Goal: Task Accomplishment & Management: Use online tool/utility

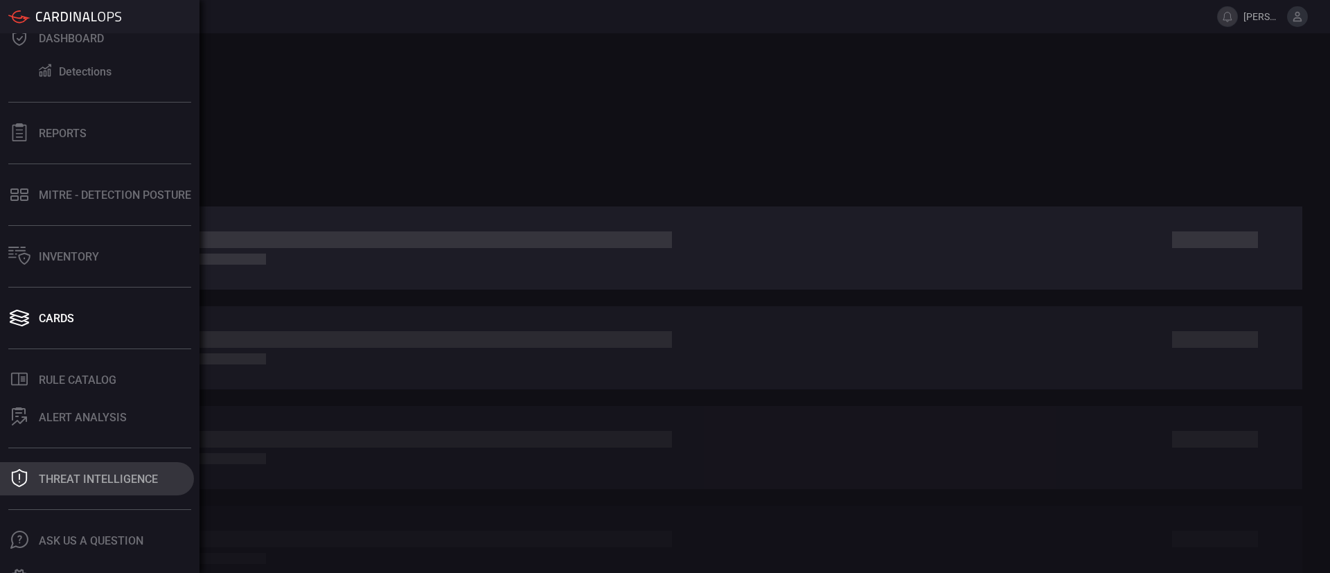
scroll to position [67, 0]
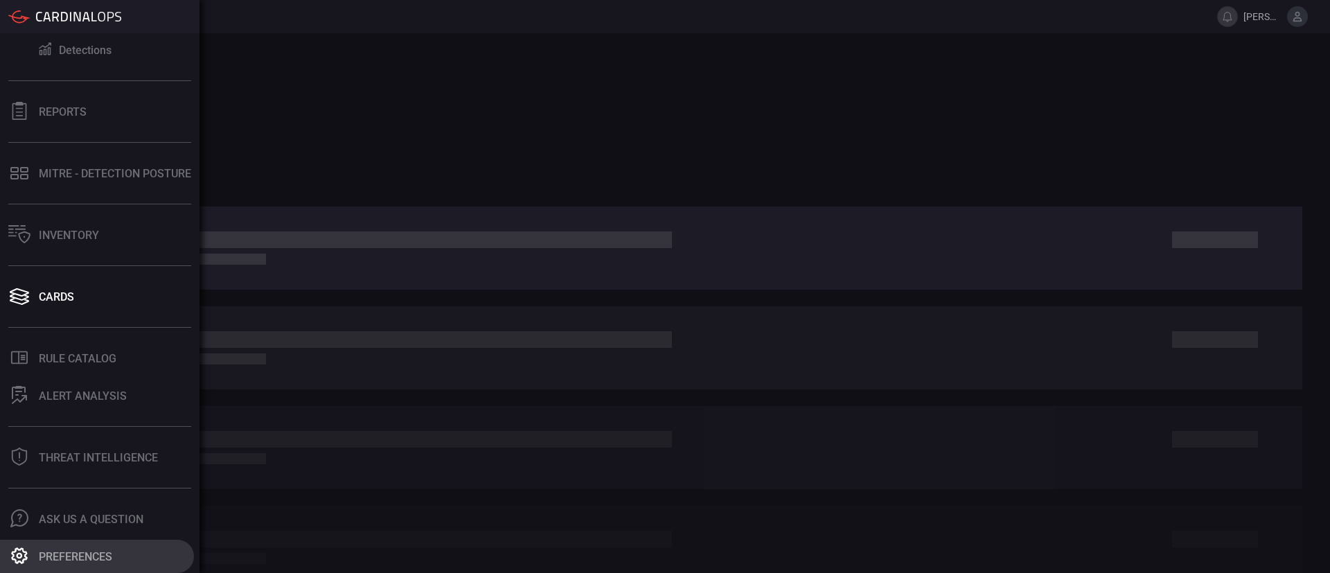
click at [94, 553] on div "Preferences" at bounding box center [75, 556] width 73 height 13
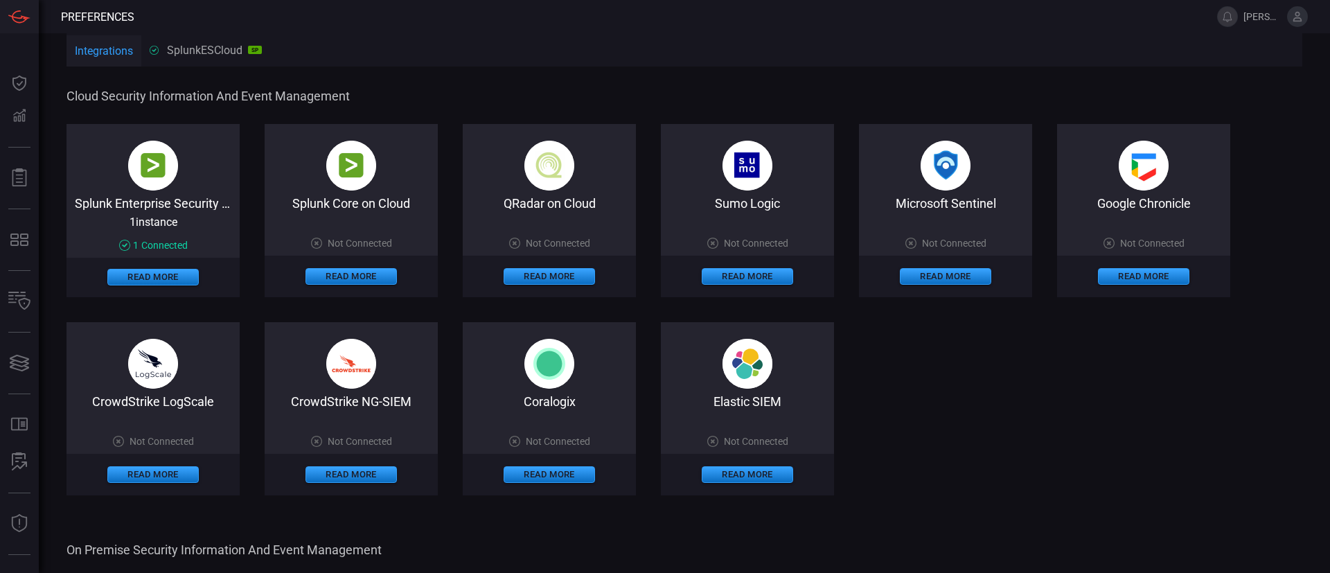
click at [1298, 14] on icon at bounding box center [1297, 16] width 12 height 12
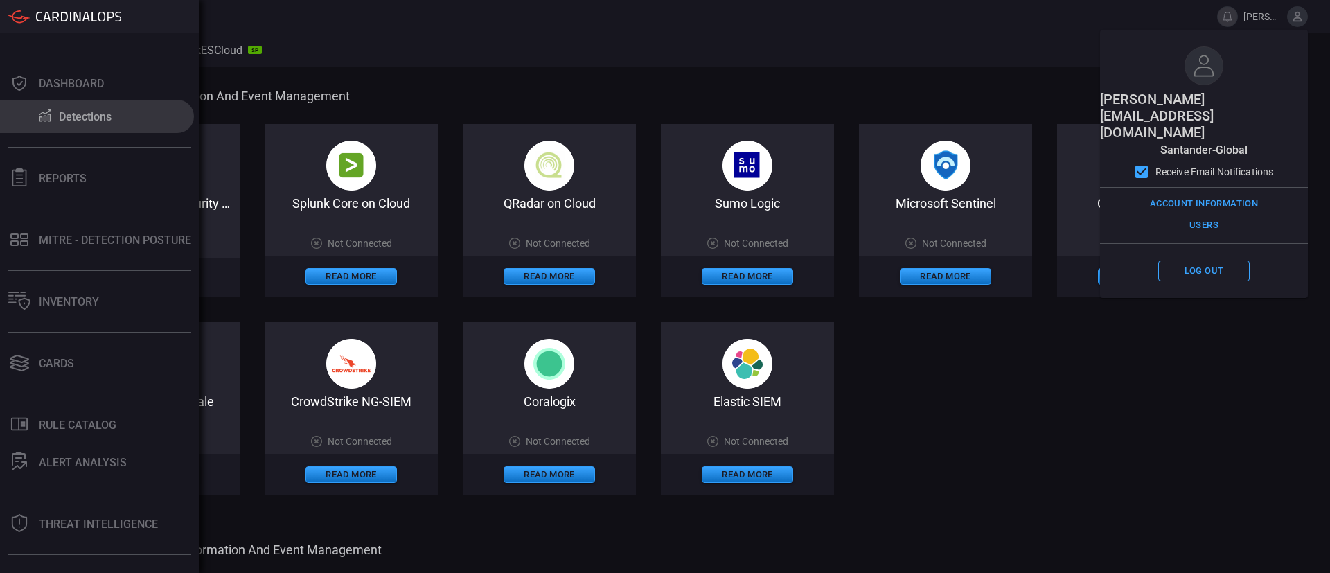
click at [82, 123] on button "Detections" at bounding box center [97, 116] width 194 height 33
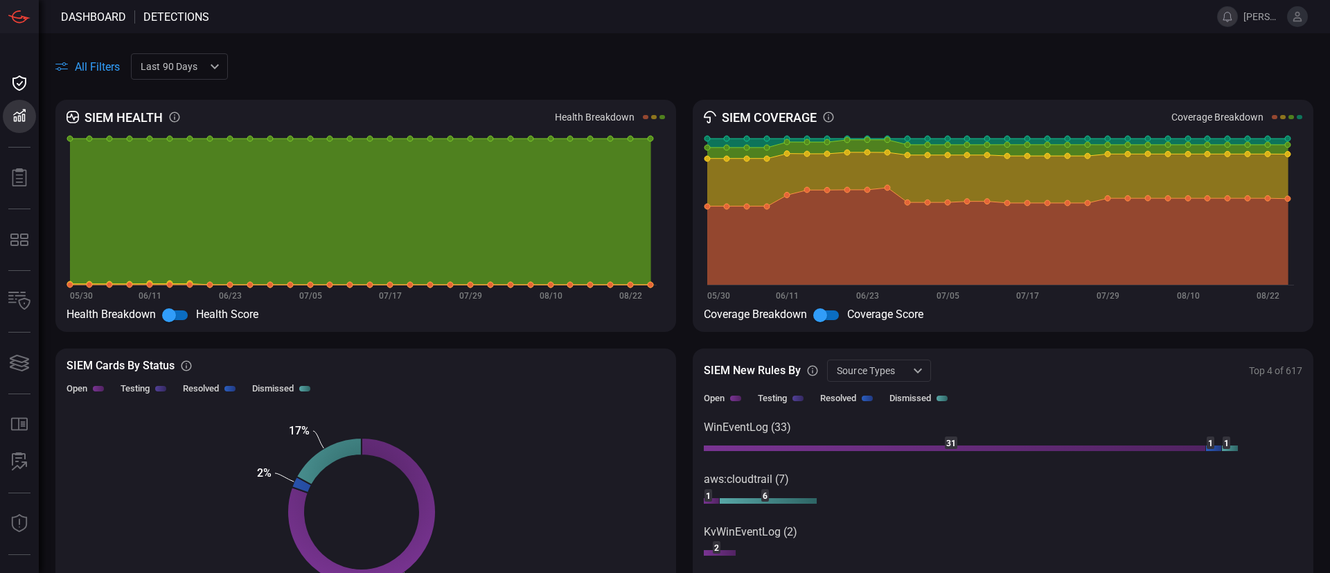
click at [1233, 19] on button at bounding box center [1227, 16] width 21 height 21
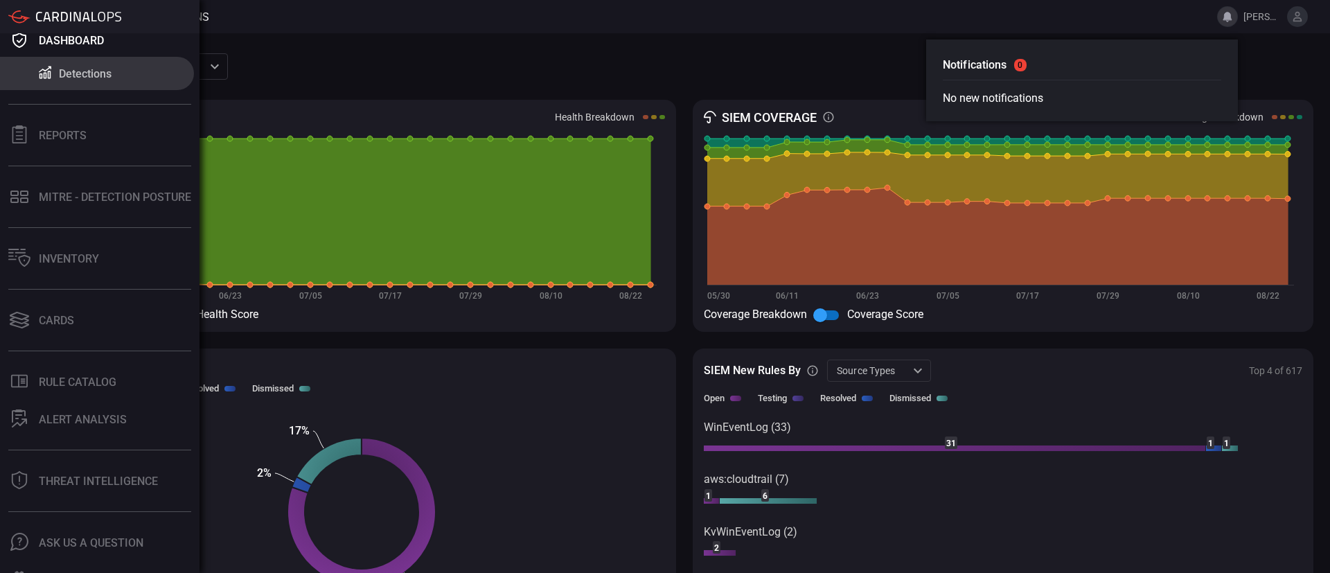
scroll to position [67, 0]
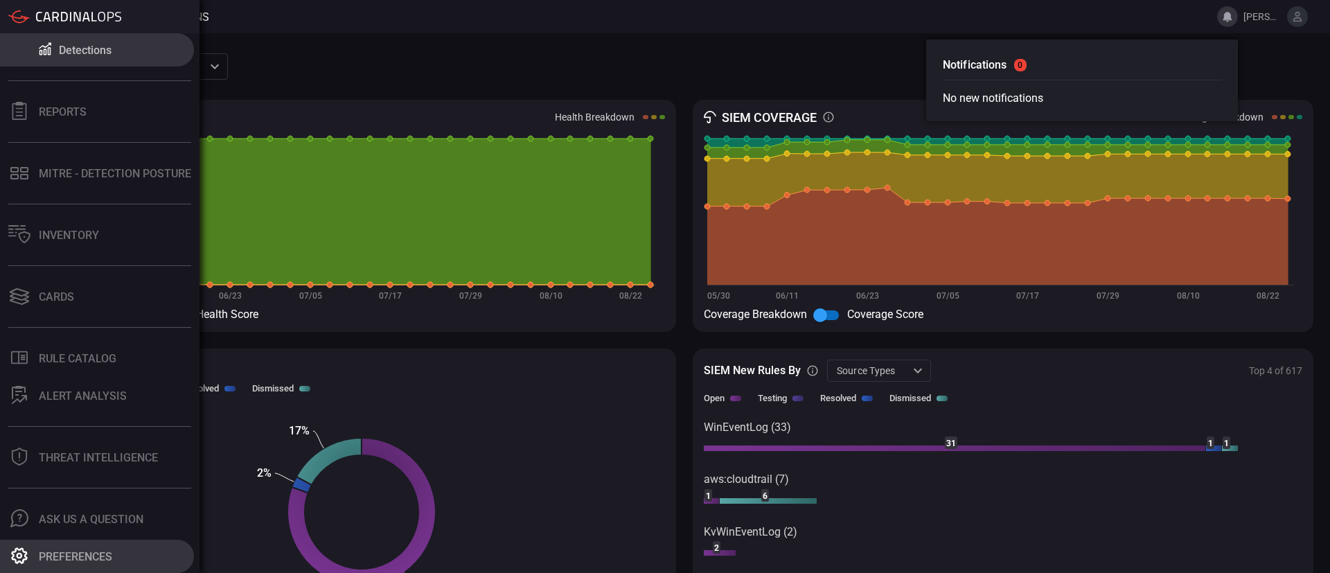
click at [99, 548] on button "Preferences" at bounding box center [97, 556] width 194 height 33
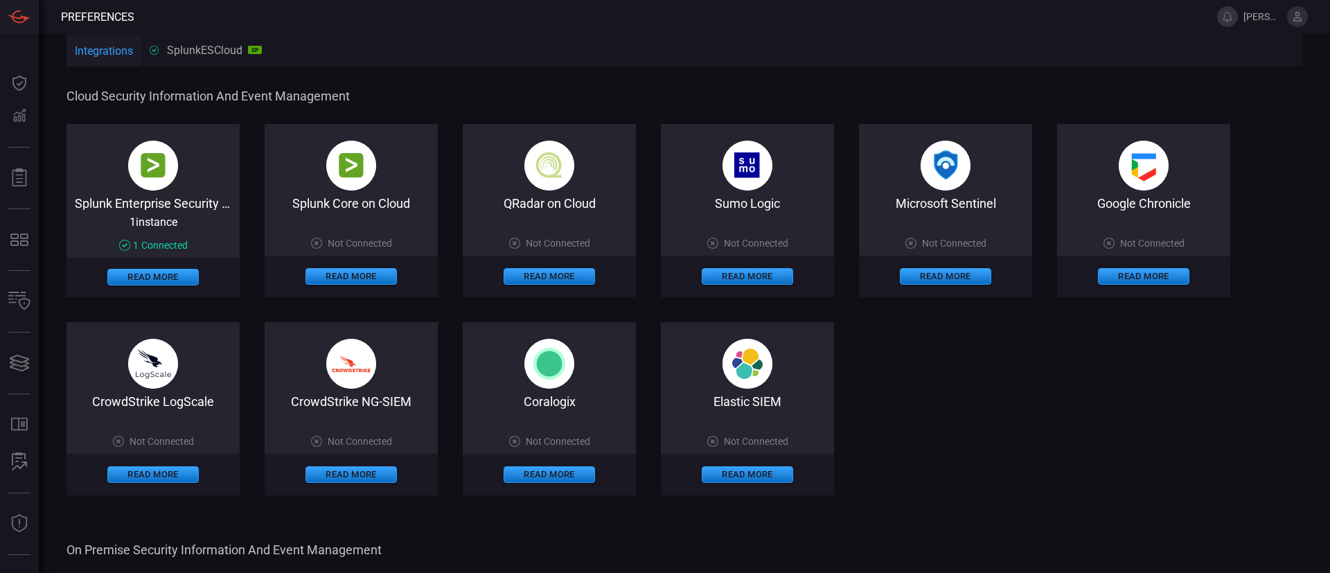
click at [1273, 15] on span "[PERSON_NAME][EMAIL_ADDRESS][DOMAIN_NAME]" at bounding box center [1262, 16] width 38 height 11
click at [1301, 17] on icon at bounding box center [1297, 16] width 12 height 12
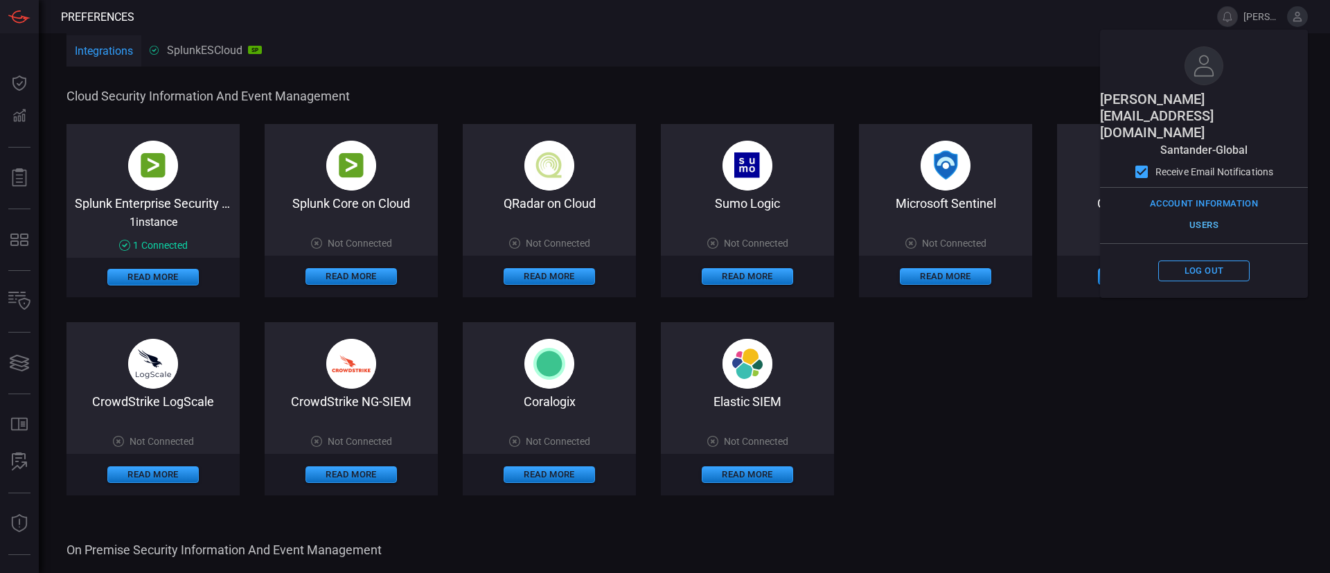
click at [1212, 215] on button "Users" at bounding box center [1203, 225] width 91 height 21
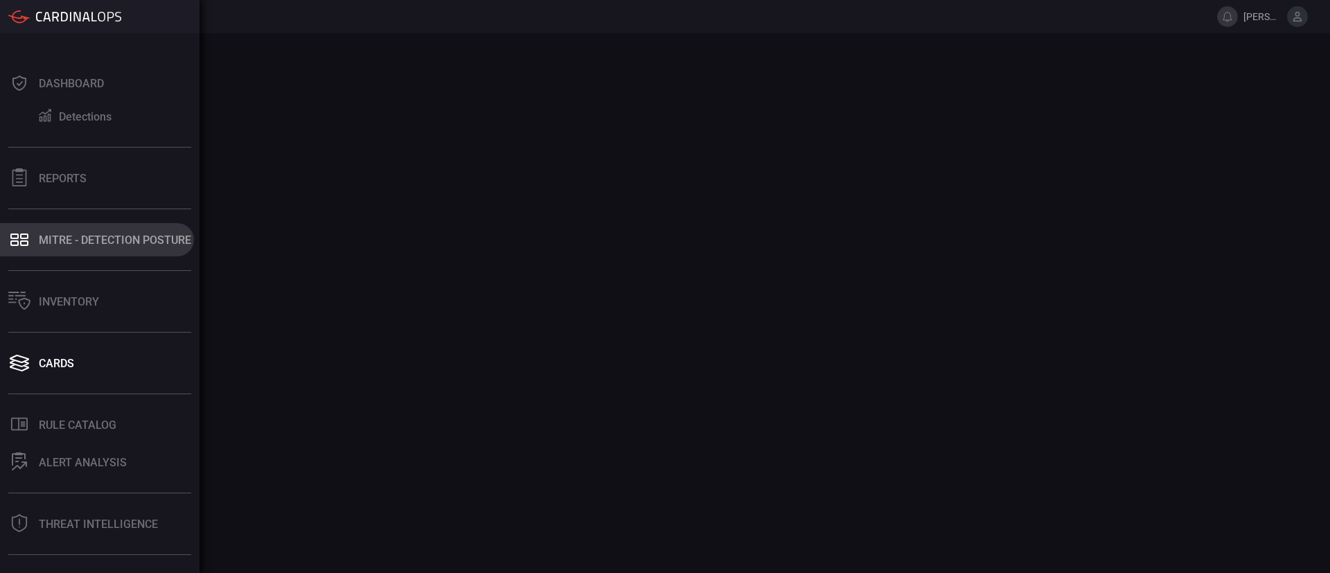
click at [93, 241] on div "MITRE - Detection Posture" at bounding box center [115, 239] width 152 height 13
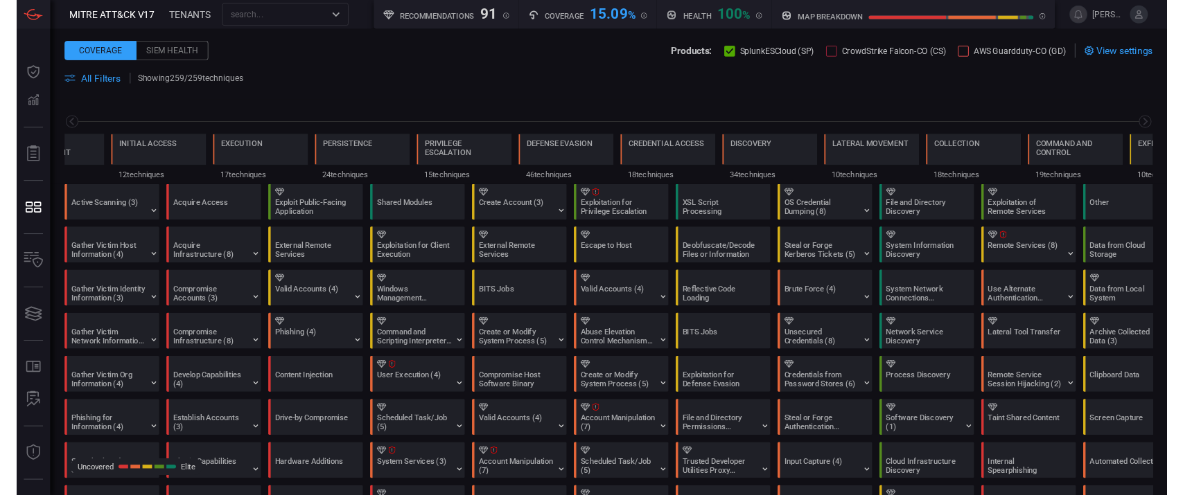
scroll to position [0, 182]
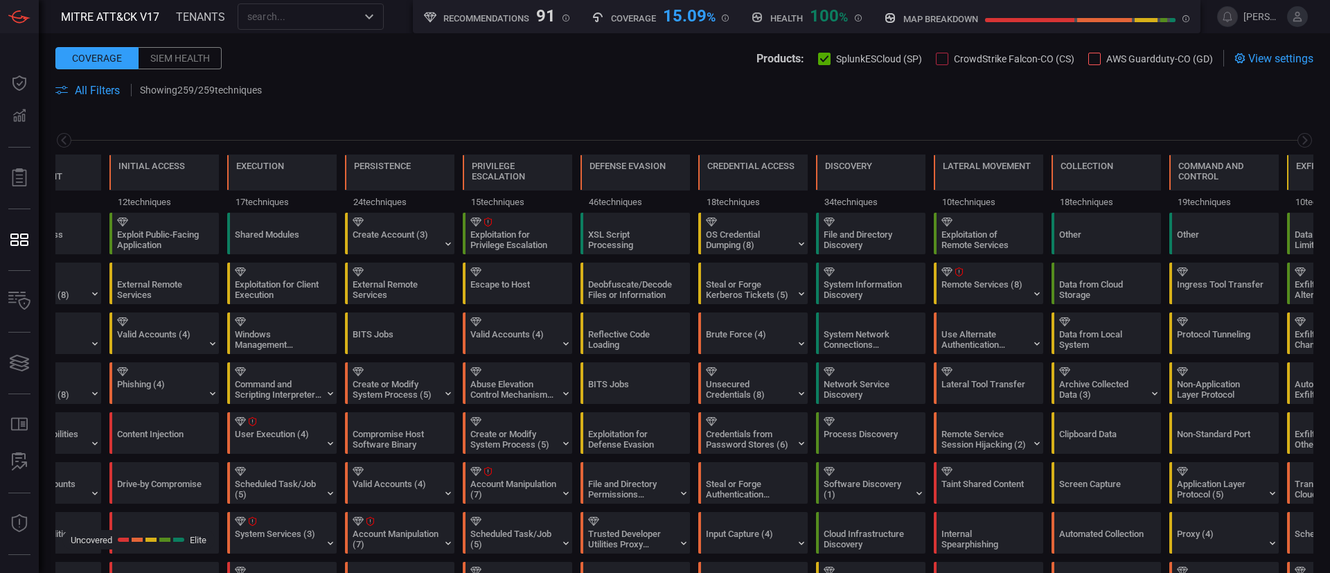
click at [1022, 82] on span at bounding box center [793, 90] width 1041 height 17
click at [98, 87] on span "All Filters" at bounding box center [97, 90] width 45 height 13
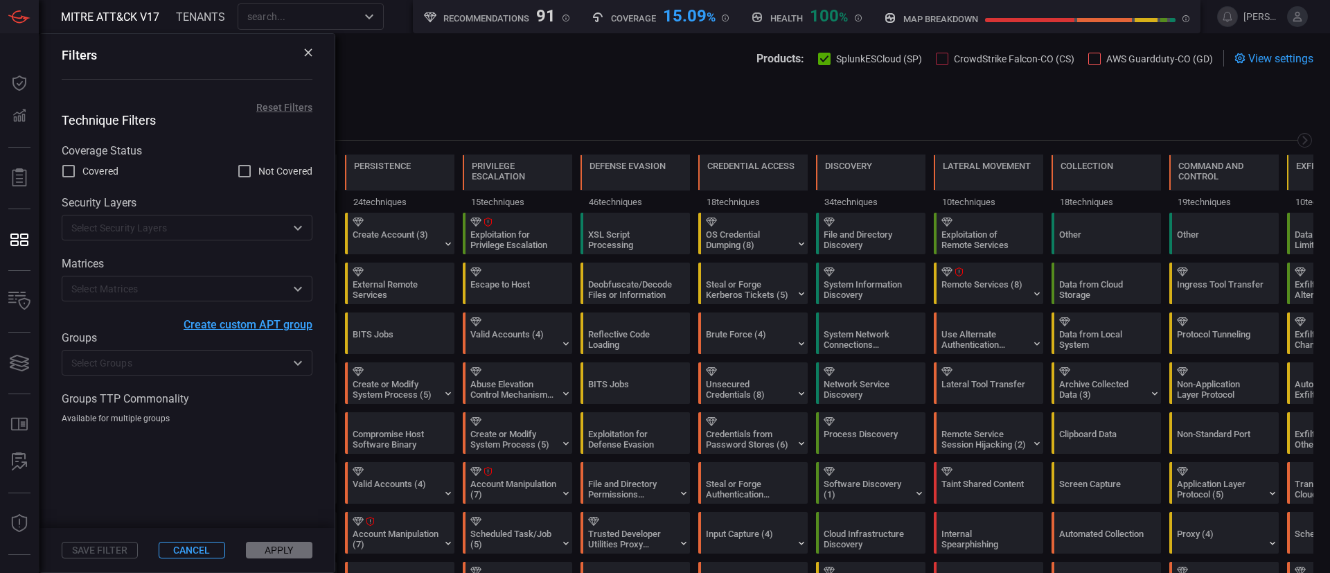
click at [240, 331] on span "Create custom APT group" at bounding box center [248, 324] width 129 height 13
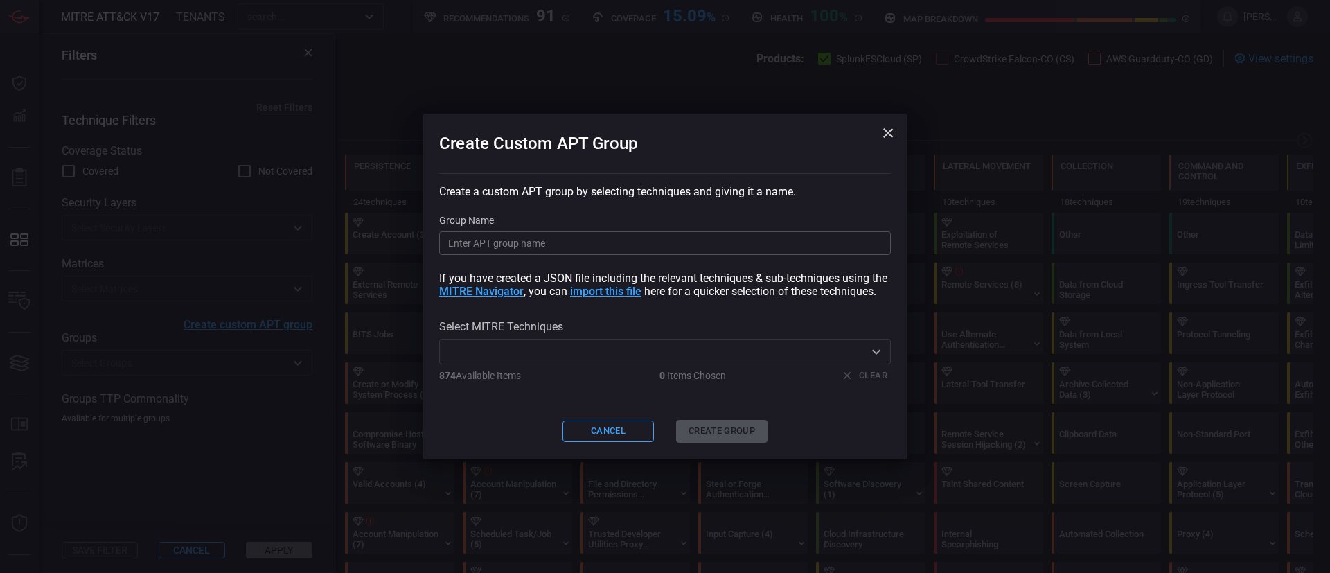
click at [587, 234] on input "Group Name" at bounding box center [665, 243] width 452 height 24
click at [591, 360] on input "text" at bounding box center [653, 351] width 420 height 17
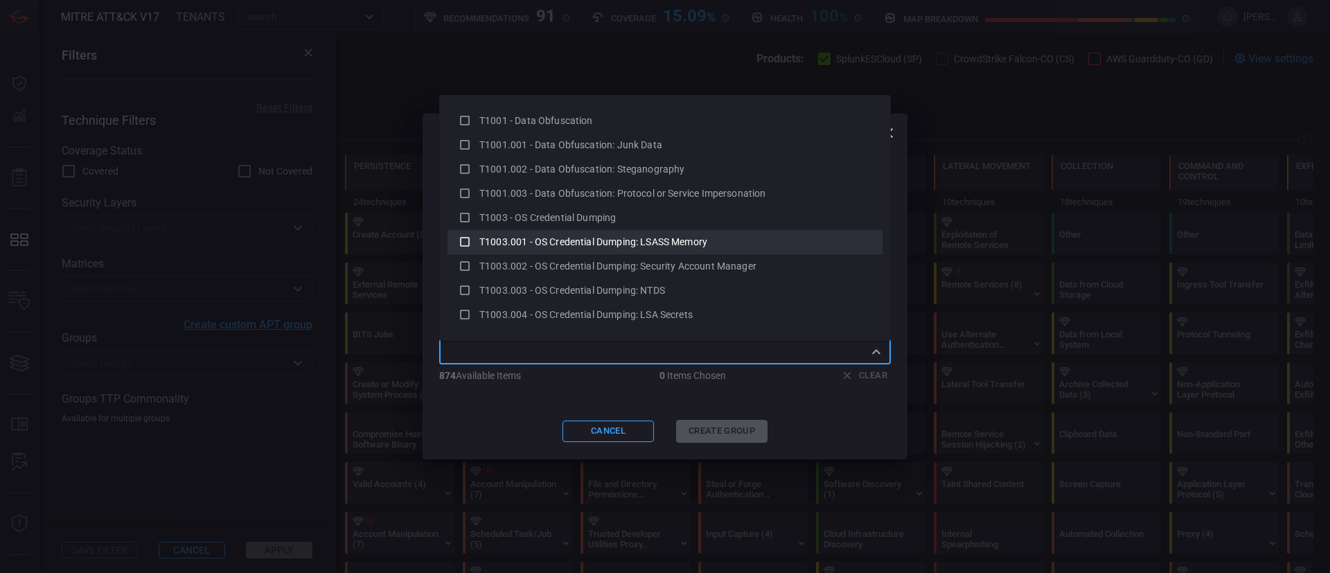
click at [556, 233] on div "T1003.001 - OS Credential Dumping: LSASS Memory" at bounding box center [665, 242] width 413 height 18
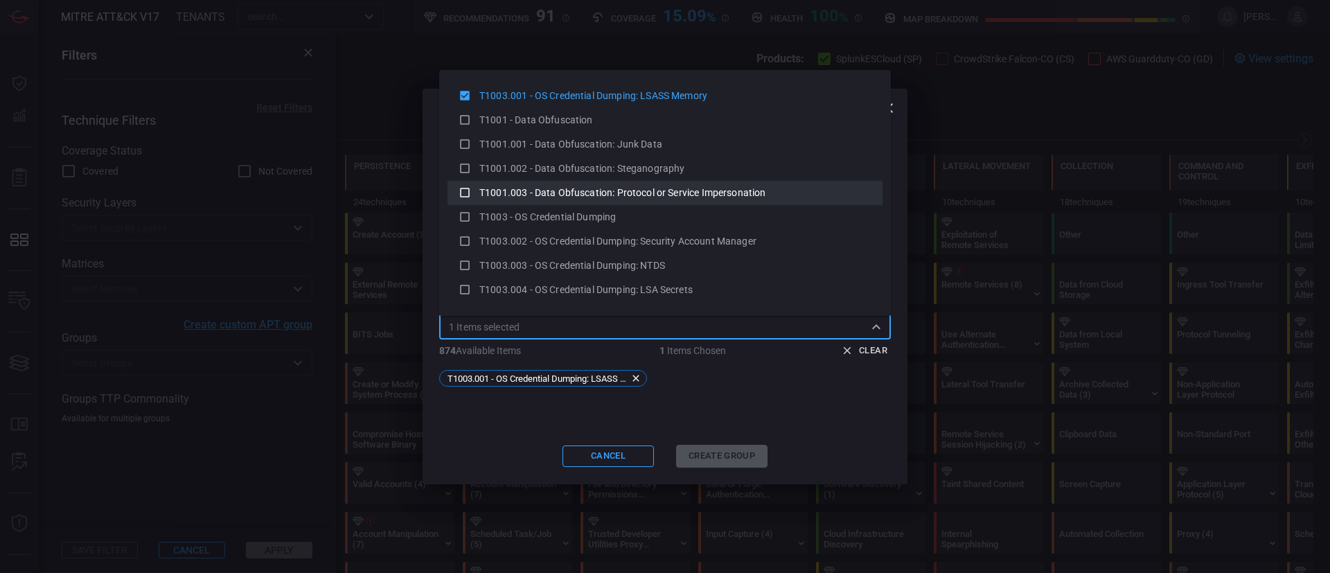
drag, startPoint x: 452, startPoint y: 223, endPoint x: 461, endPoint y: 213, distance: 13.7
click at [452, 222] on li "T1003 - OS Credential Dumping" at bounding box center [665, 217] width 435 height 24
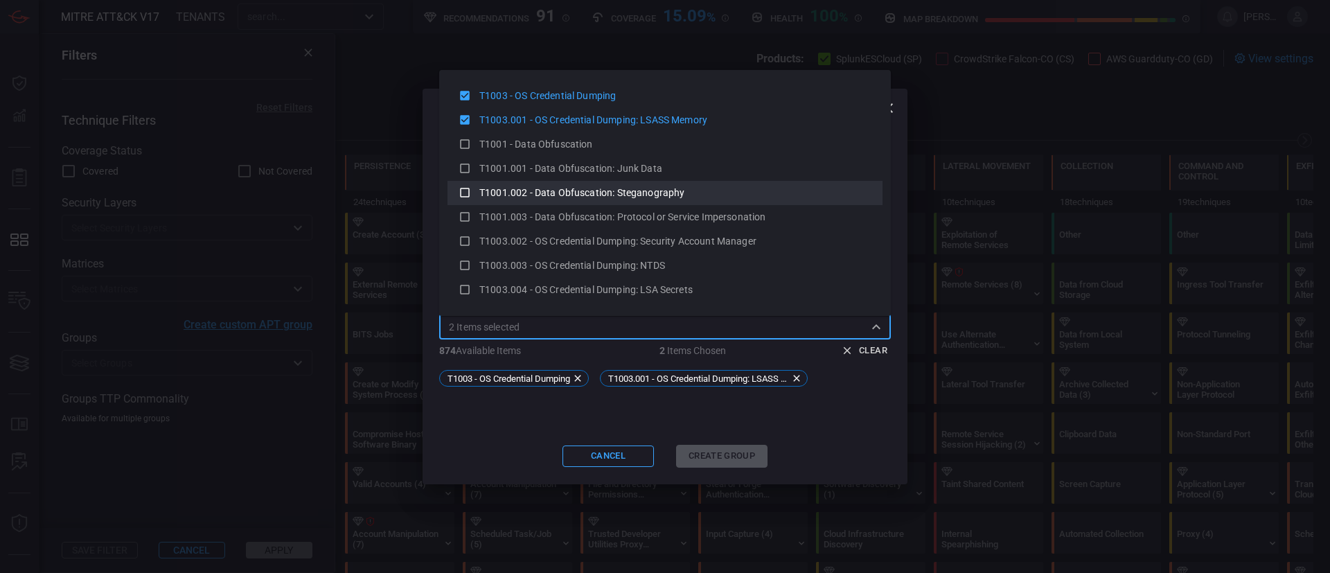
click at [469, 202] on div "T1001.002 - Data Obfuscation: Steganography" at bounding box center [665, 193] width 413 height 18
click at [469, 212] on icon at bounding box center [465, 217] width 10 height 10
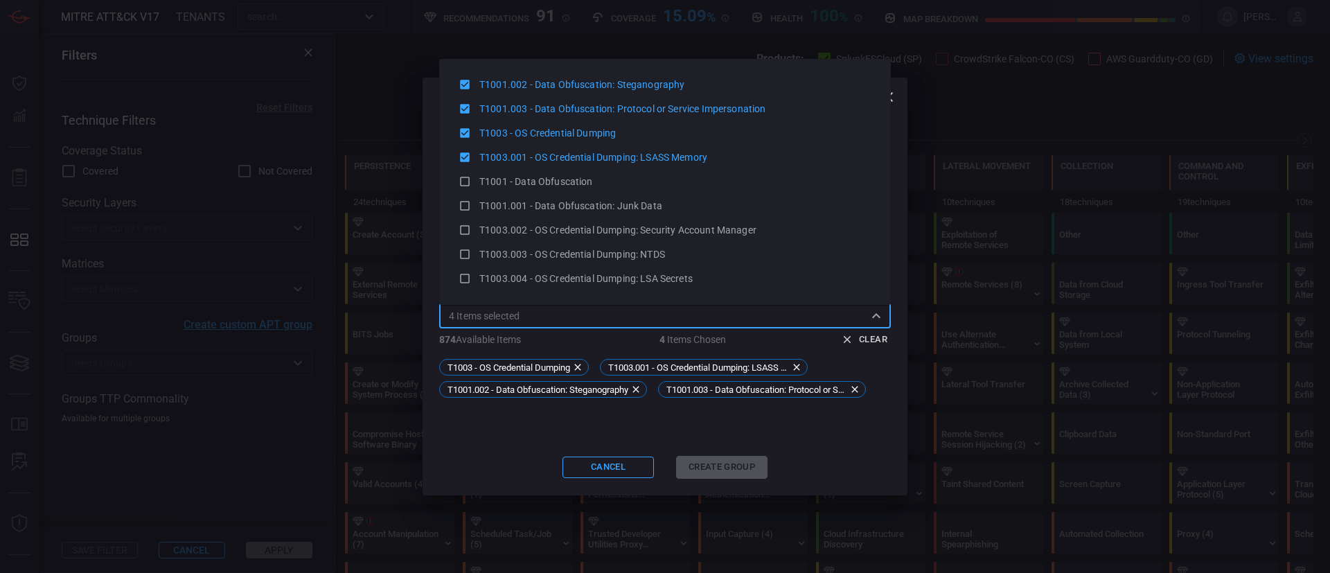
click at [469, 202] on icon at bounding box center [465, 206] width 10 height 10
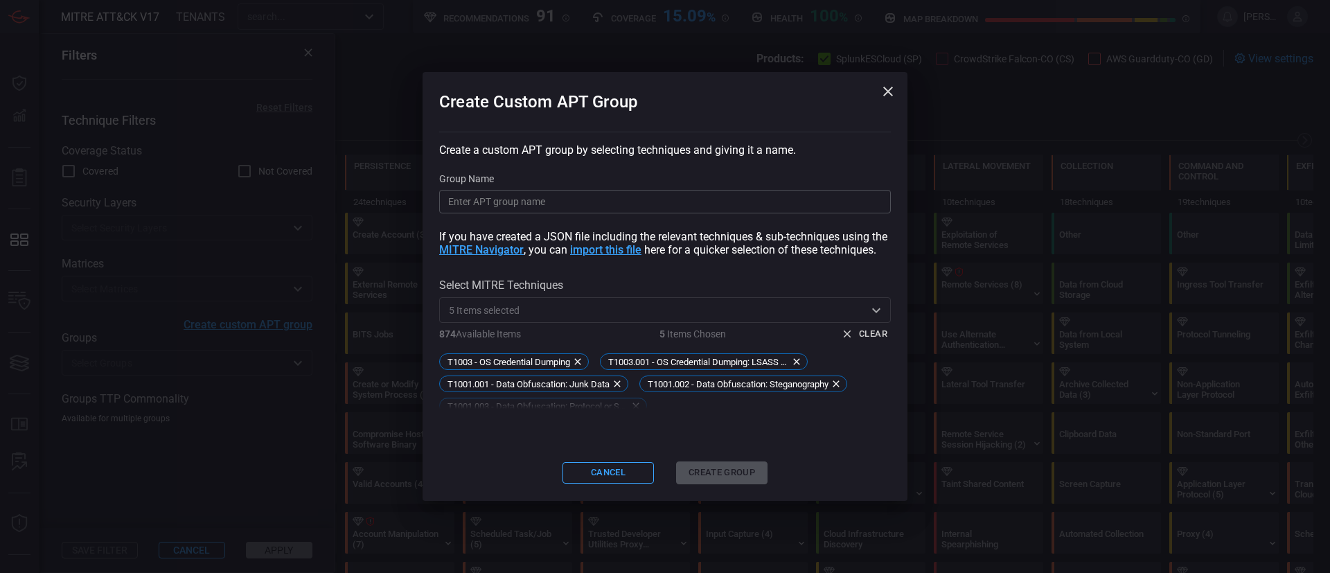
click at [469, 202] on input "Group Name" at bounding box center [665, 202] width 452 height 24
click at [578, 292] on label "Select MITRE Techniques" at bounding box center [665, 284] width 452 height 13
click at [628, 468] on button "Cancel" at bounding box center [608, 472] width 91 height 21
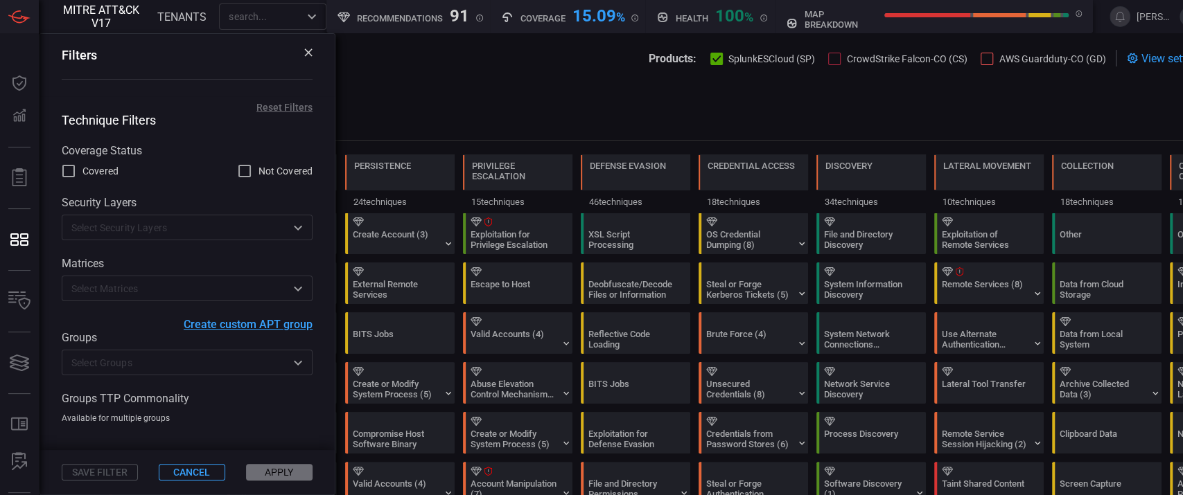
click at [235, 331] on span "Create custom APT group" at bounding box center [248, 324] width 129 height 13
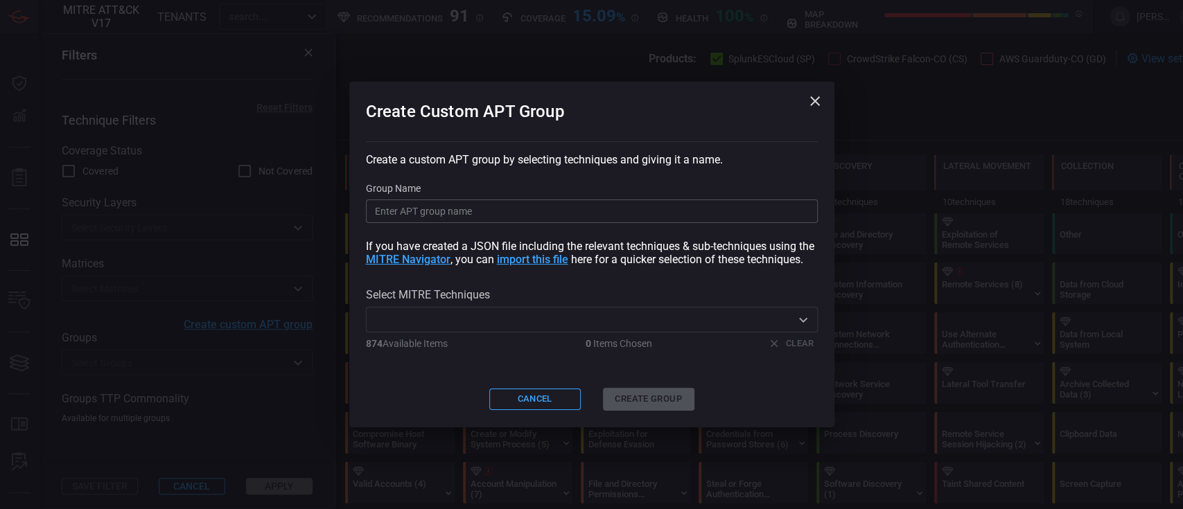
click at [417, 259] on span "MITRE Navigator" at bounding box center [408, 259] width 85 height 13
click at [619, 235] on div "Create a custom APT group by selecting techniques and giving it a name. Group N…" at bounding box center [592, 251] width 452 height 196
click at [610, 269] on span at bounding box center [592, 277] width 452 height 22
drag, startPoint x: 529, startPoint y: 238, endPoint x: 726, endPoint y: 237, distance: 196.7
click at [726, 237] on div "Create a custom APT group by selecting techniques and giving it a name. Group N…" at bounding box center [592, 251] width 452 height 196
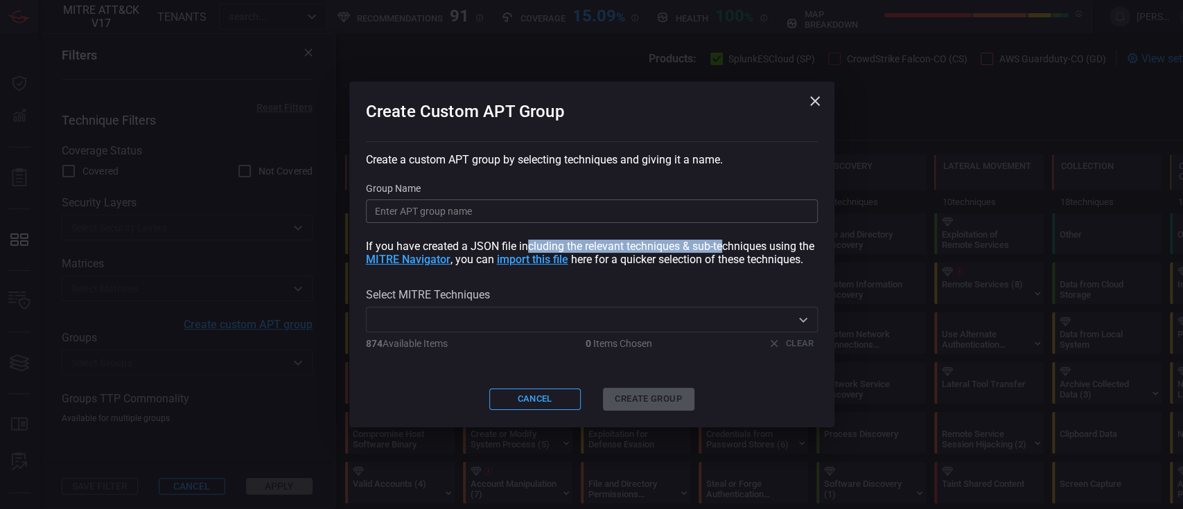
click at [541, 260] on span "import this file" at bounding box center [532, 259] width 71 height 13
click at [512, 213] on input "Group Name" at bounding box center [592, 212] width 452 height 24
click at [539, 326] on input "text" at bounding box center [580, 319] width 420 height 17
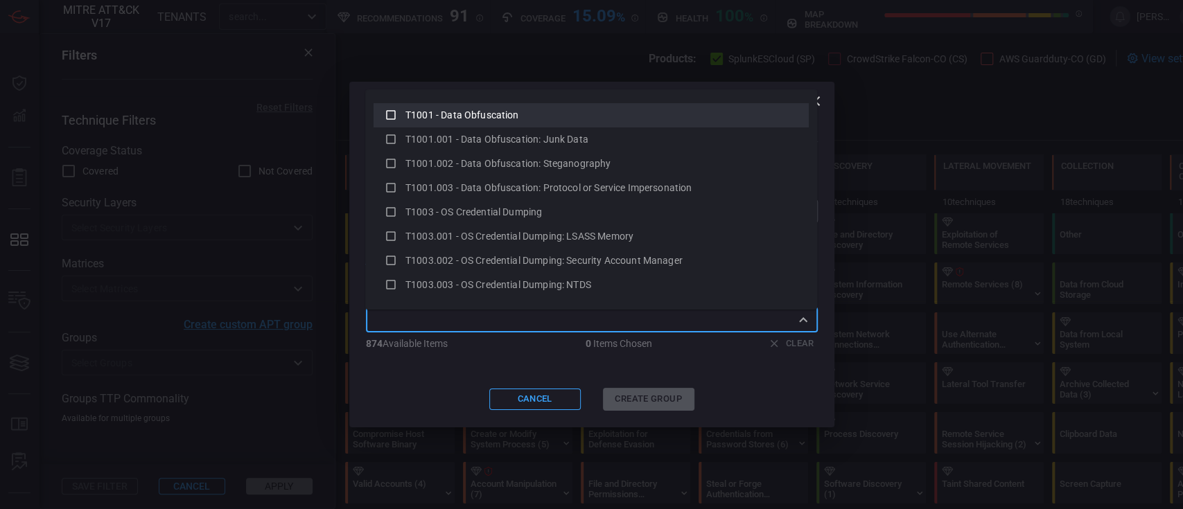
click at [390, 120] on icon at bounding box center [390, 115] width 12 height 17
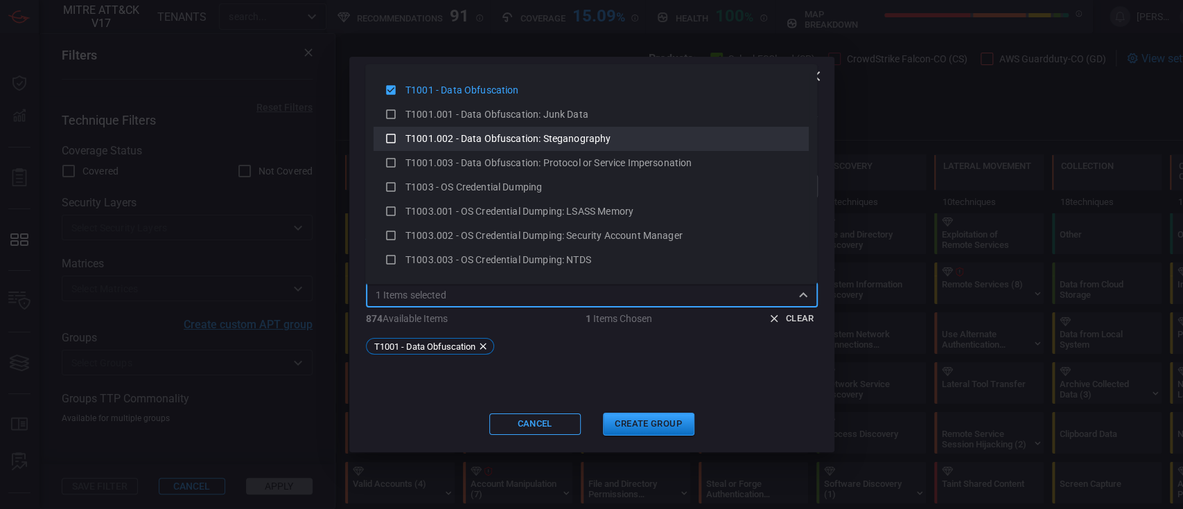
click at [389, 144] on icon at bounding box center [390, 138] width 12 height 17
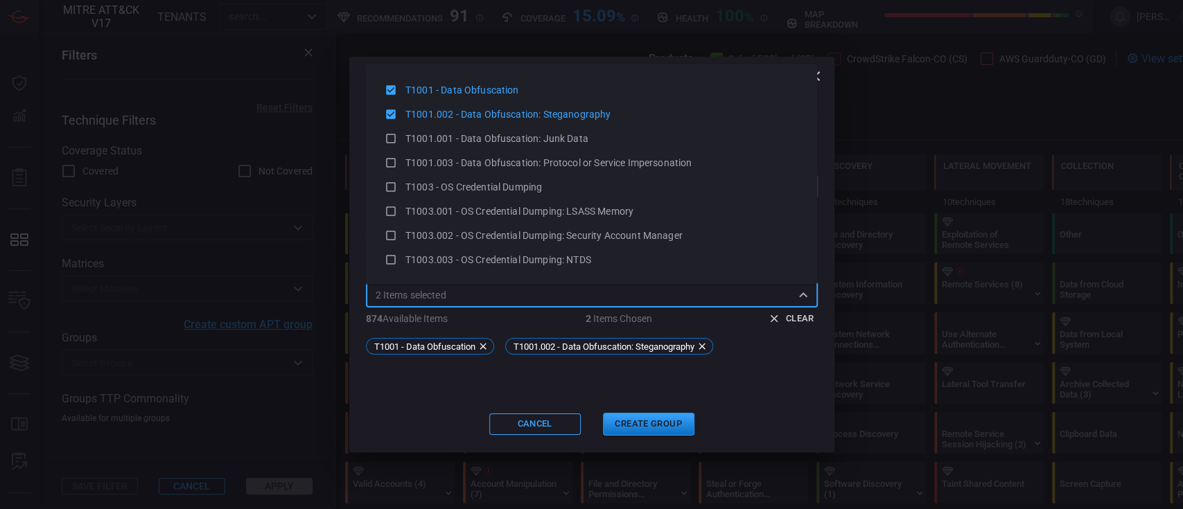
click at [493, 385] on div "Create Custom APT Group Create a custom APT group by selecting techniques and g…" at bounding box center [591, 255] width 485 height 396
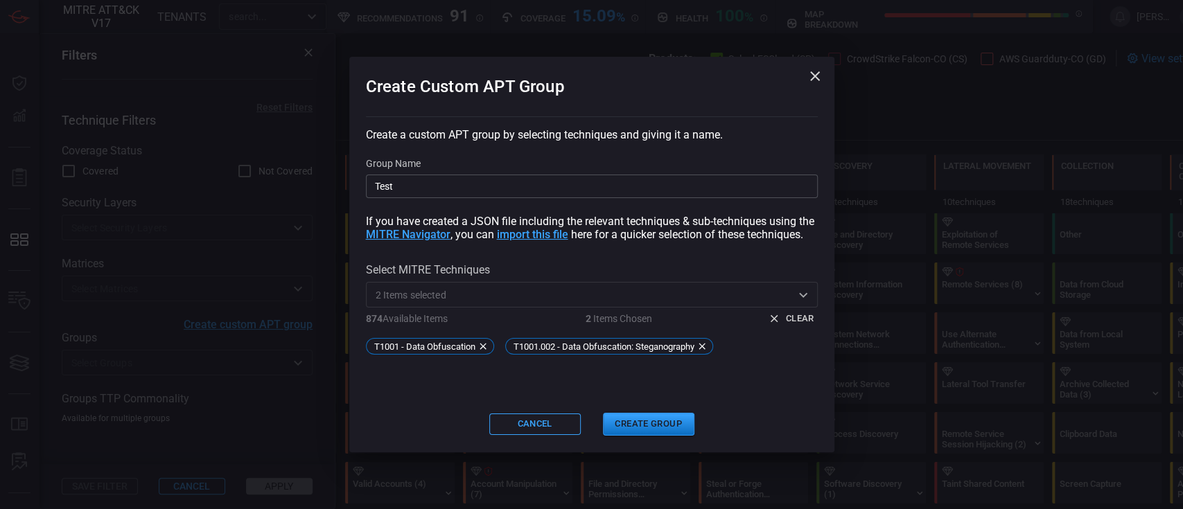
click at [447, 175] on input "Test" at bounding box center [592, 187] width 452 height 24
type input "Test [PERSON_NAME]"
click at [632, 427] on button "Create Group" at bounding box center [648, 424] width 91 height 23
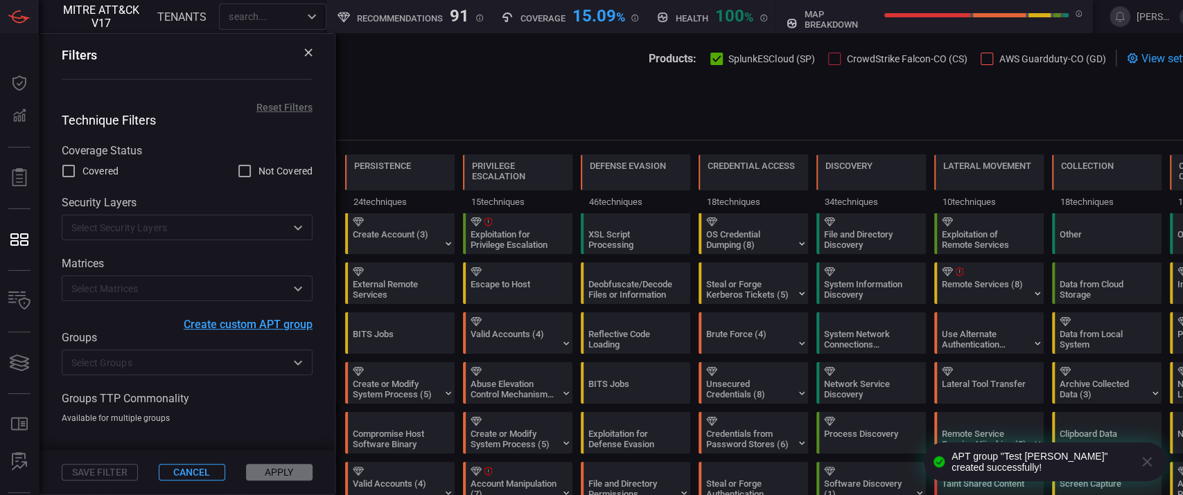
click at [145, 371] on input "text" at bounding box center [176, 362] width 220 height 17
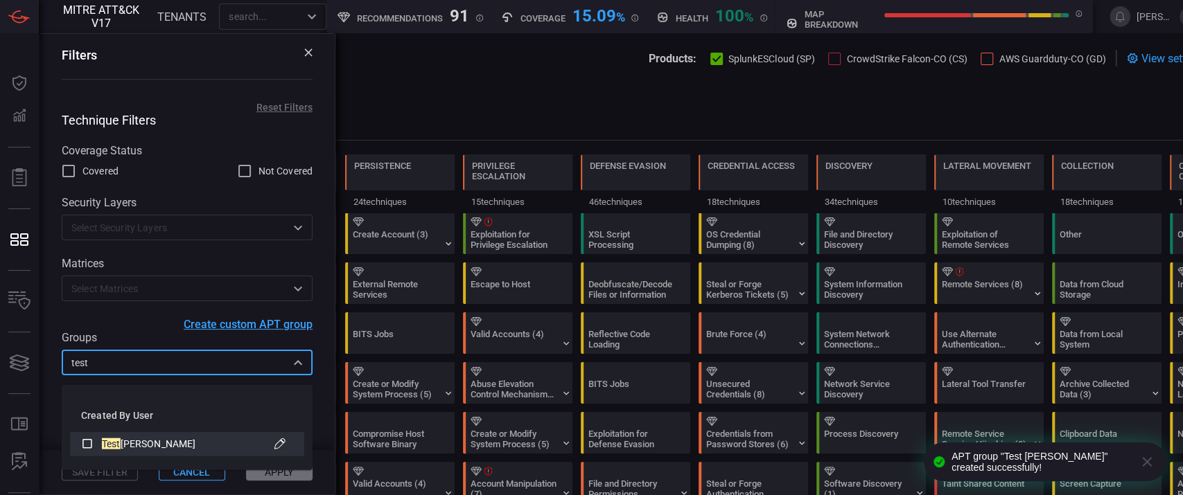
click at [86, 443] on icon at bounding box center [87, 443] width 12 height 17
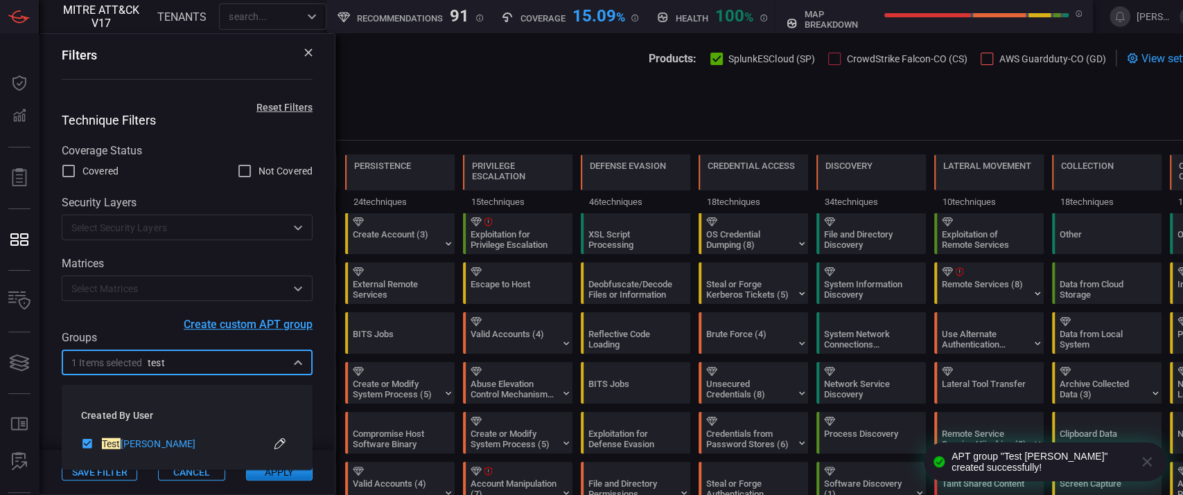
type input "test"
click at [246, 471] on button "Apply" at bounding box center [279, 472] width 67 height 17
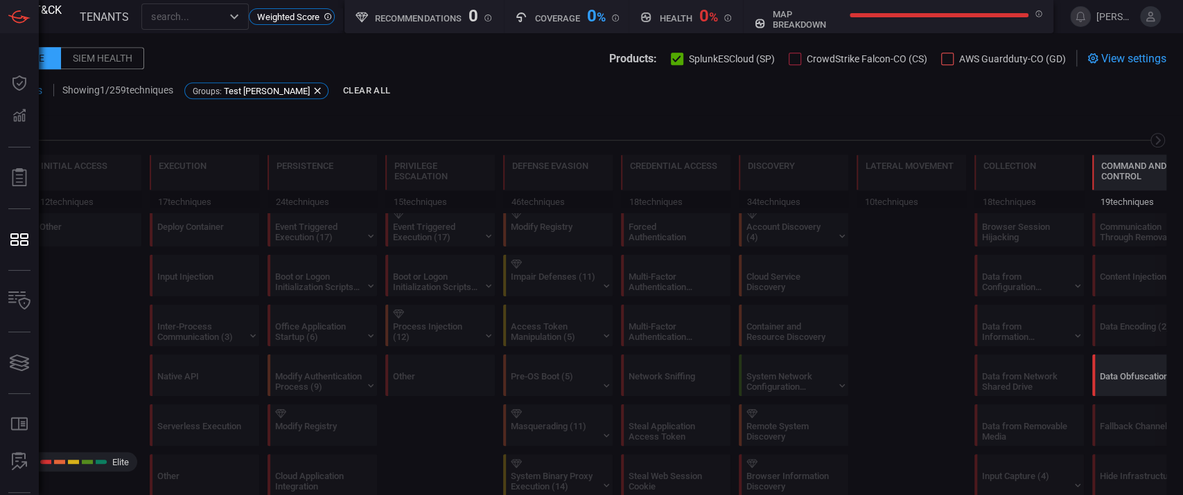
scroll to position [646, 0]
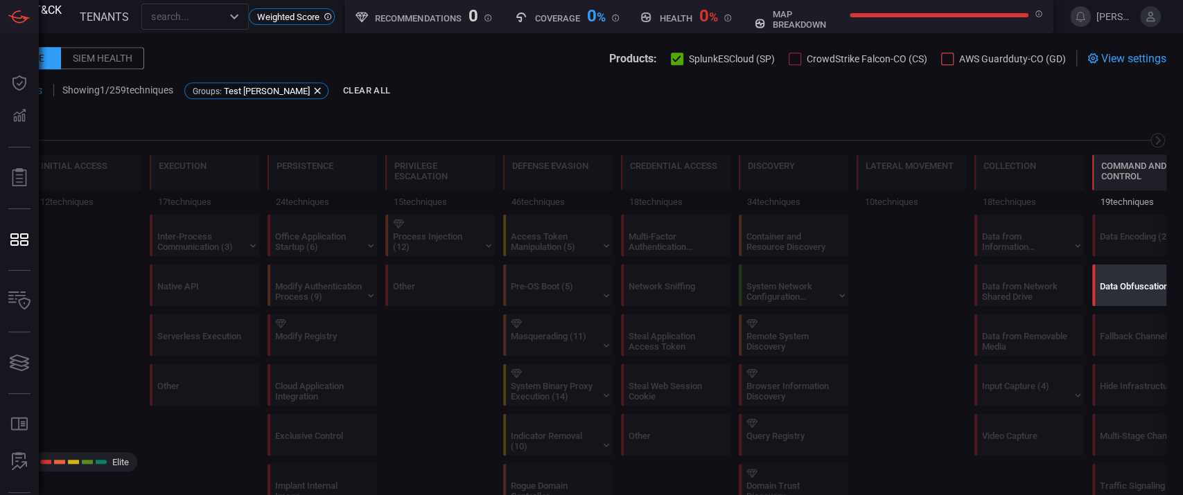
click at [1122, 291] on div "Data Obfuscation (3)" at bounding box center [1142, 291] width 87 height 21
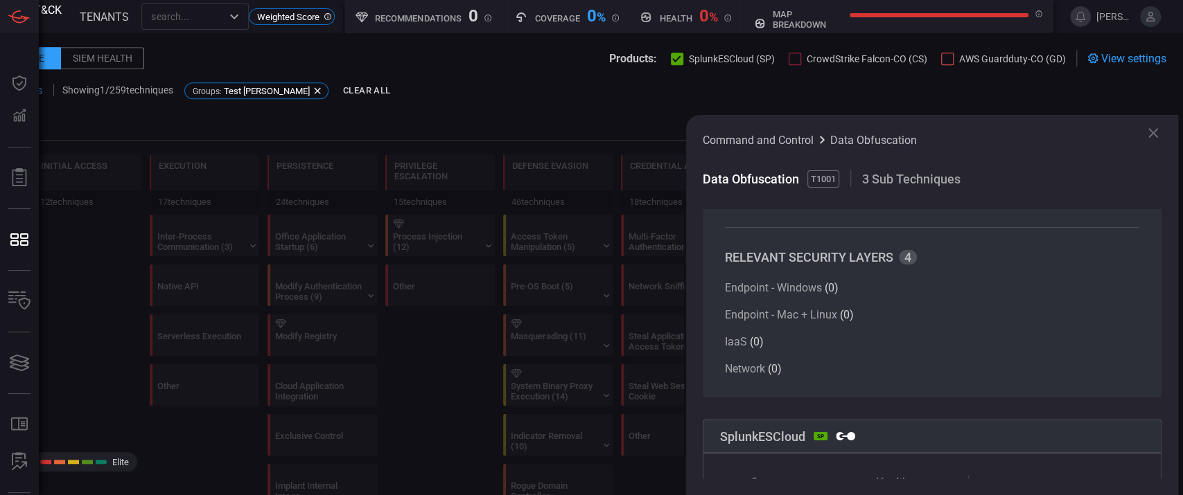
scroll to position [0, 0]
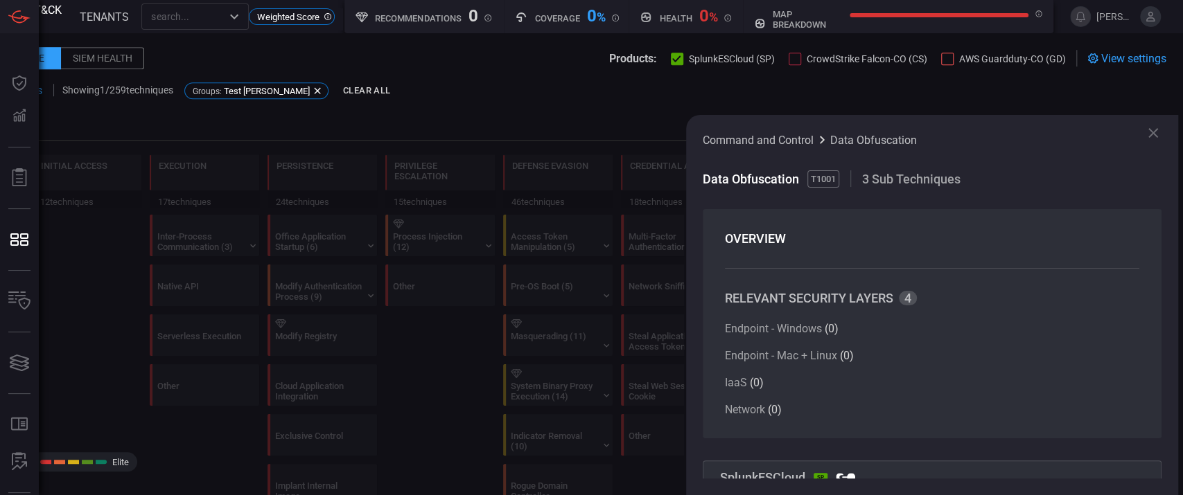
drag, startPoint x: 1166, startPoint y: 123, endPoint x: 1157, endPoint y: 132, distance: 12.3
click at [1166, 123] on div "Command and Control Data Obfuscation Data Obfuscation T1001 3 Sub Techniques OV…" at bounding box center [932, 305] width 492 height 380
drag, startPoint x: 1157, startPoint y: 132, endPoint x: 1149, endPoint y: 136, distance: 8.7
click at [1158, 131] on icon at bounding box center [1152, 133] width 17 height 17
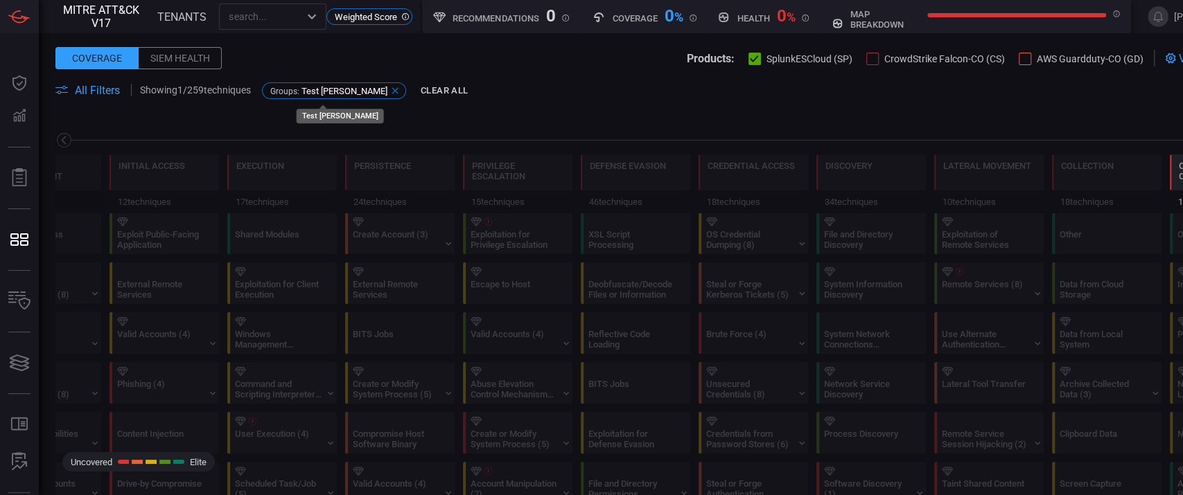
click at [391, 88] on icon at bounding box center [394, 90] width 6 height 6
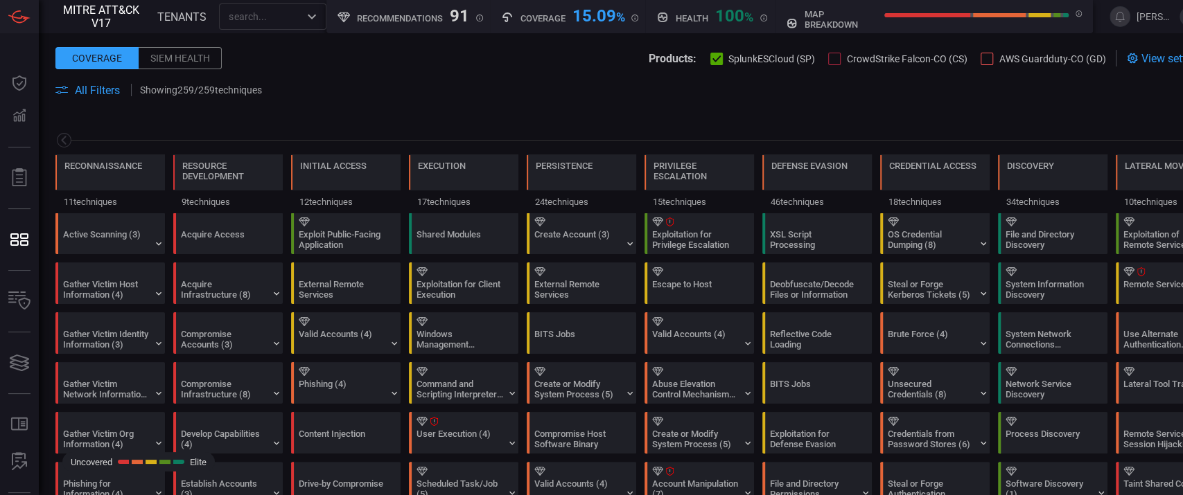
scroll to position [0, 182]
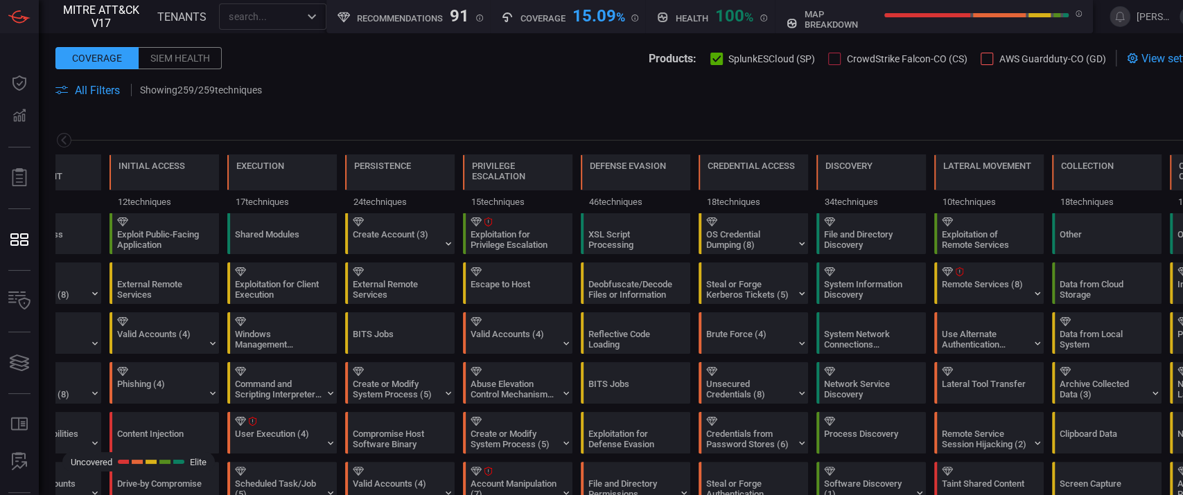
drag, startPoint x: 351, startPoint y: 100, endPoint x: 159, endPoint y: 94, distance: 192.7
click at [351, 99] on span at bounding box center [630, 106] width 1150 height 17
click at [100, 89] on span "All Filters" at bounding box center [97, 90] width 45 height 13
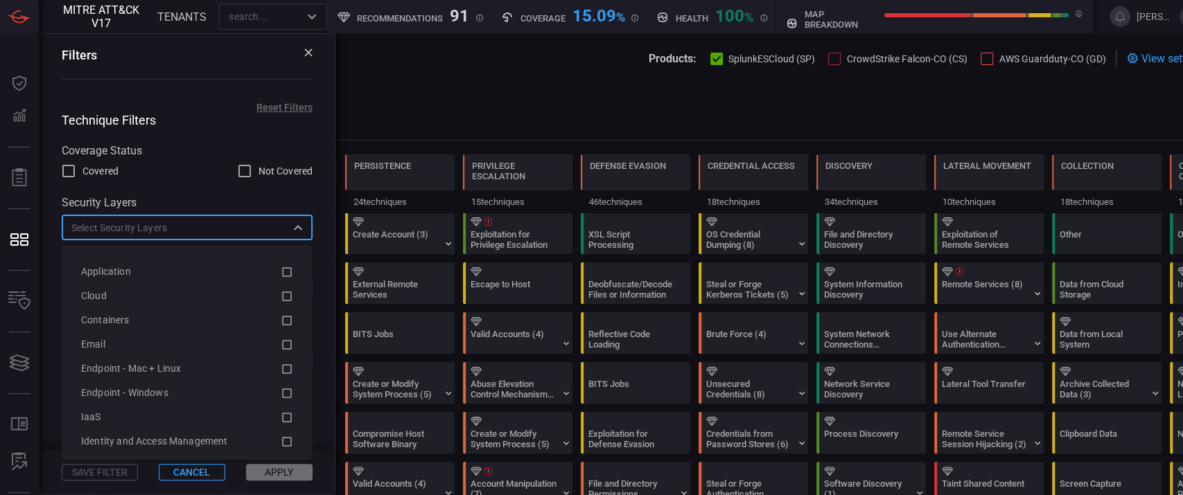
click at [184, 236] on input "text" at bounding box center [176, 227] width 220 height 17
click at [460, 133] on div at bounding box center [630, 140] width 1150 height 17
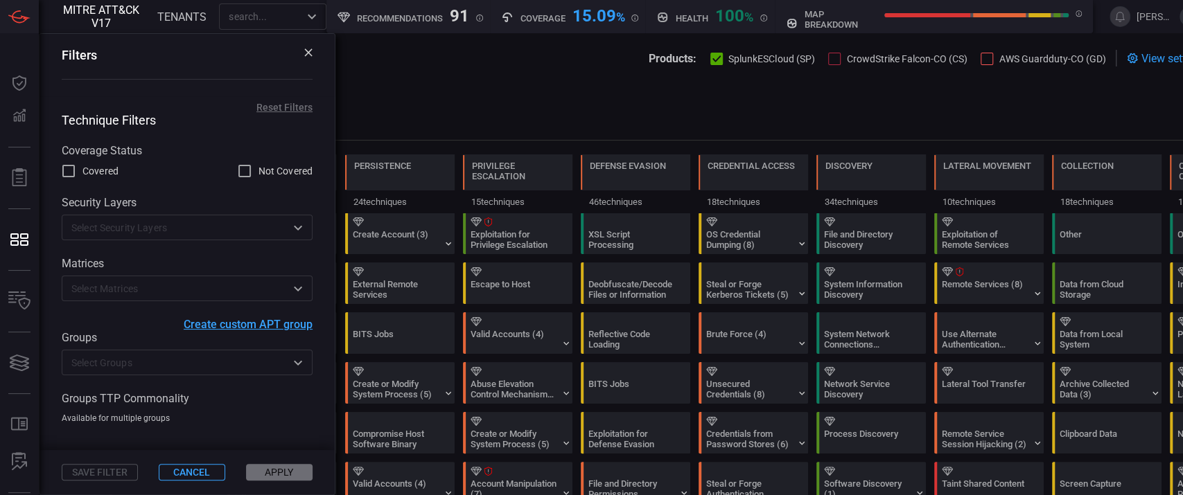
click at [128, 371] on input "text" at bounding box center [176, 362] width 220 height 17
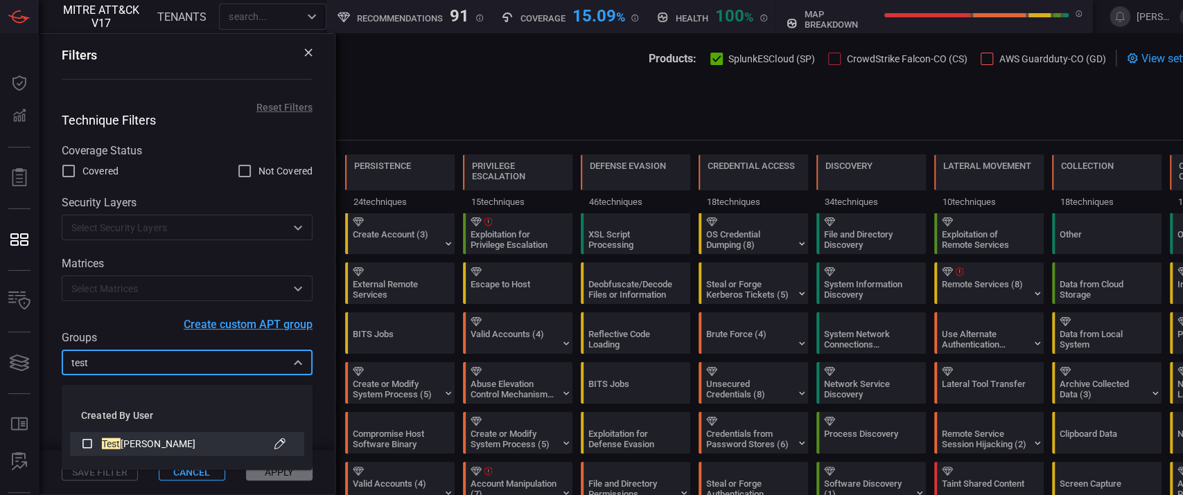
click at [282, 441] on icon at bounding box center [279, 444] width 17 height 17
type input "test"
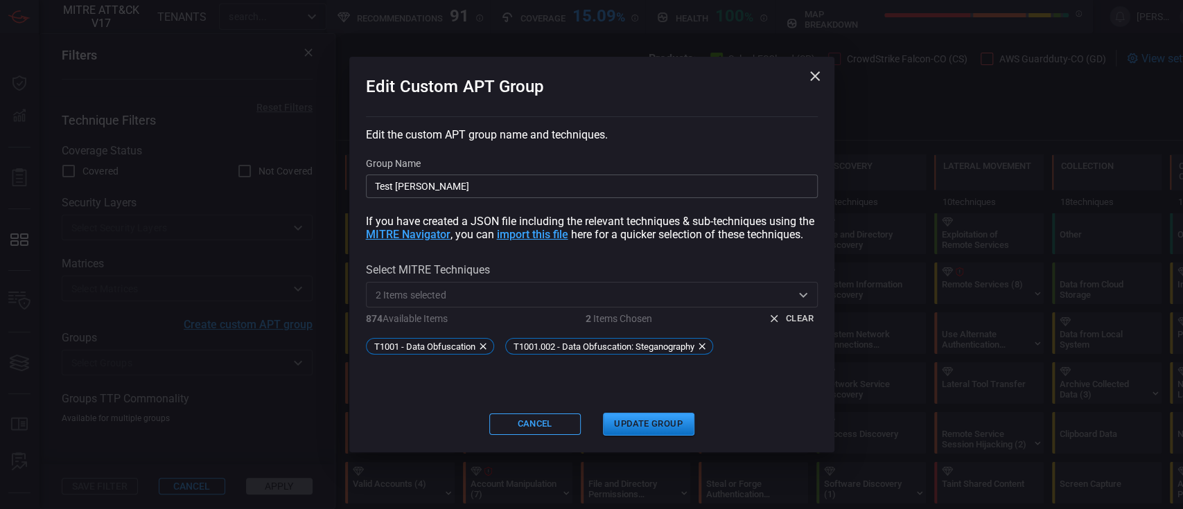
click at [809, 76] on icon "button" at bounding box center [814, 76] width 17 height 17
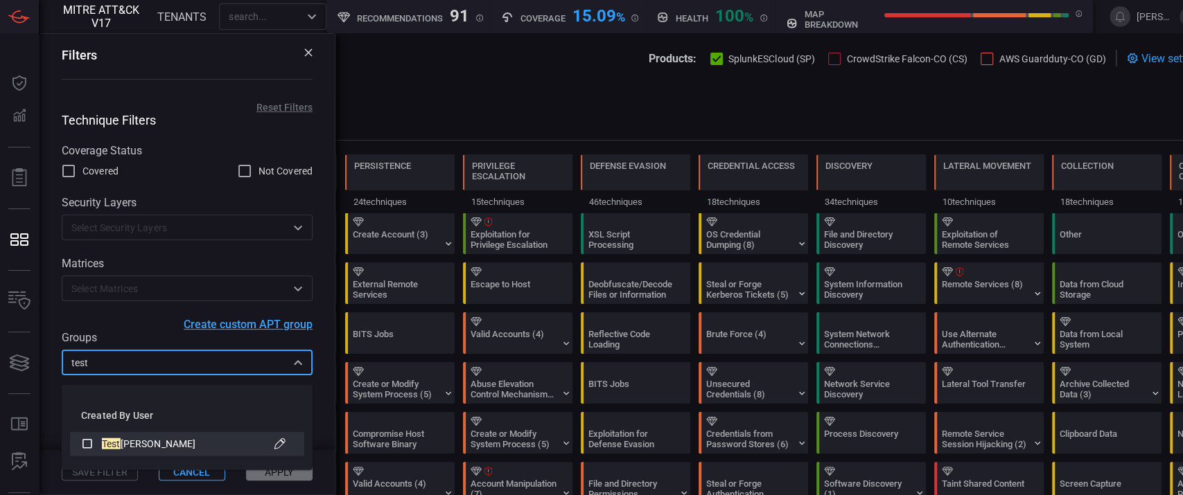
click at [278, 442] on icon at bounding box center [279, 444] width 17 height 17
type input "test"
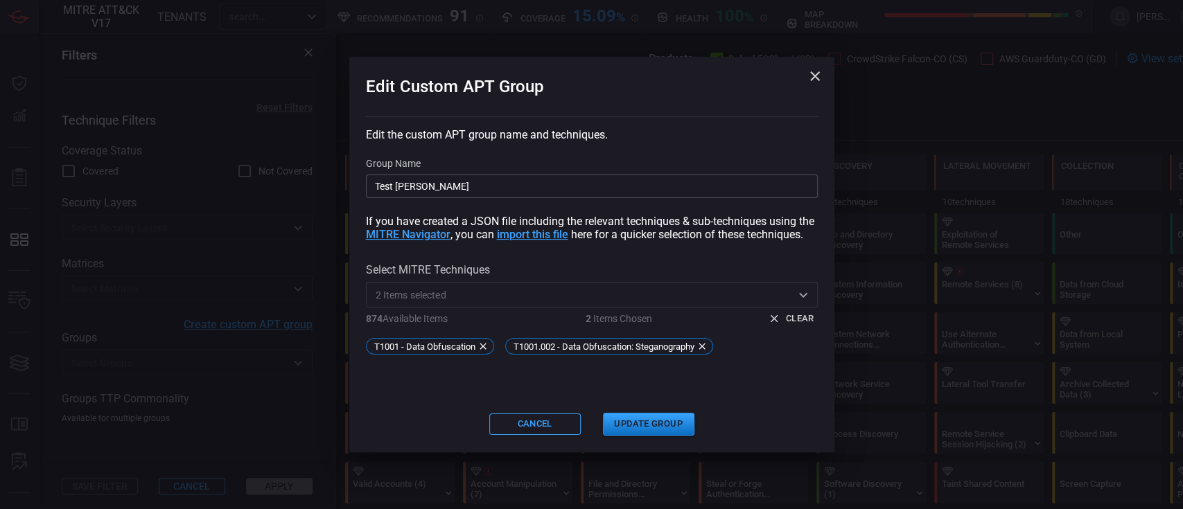
click at [564, 131] on div "Edit the custom APT group name and techniques. Group Name Test [PERSON_NAME] If…" at bounding box center [592, 251] width 452 height 246
click at [813, 77] on icon "button" at bounding box center [814, 76] width 17 height 17
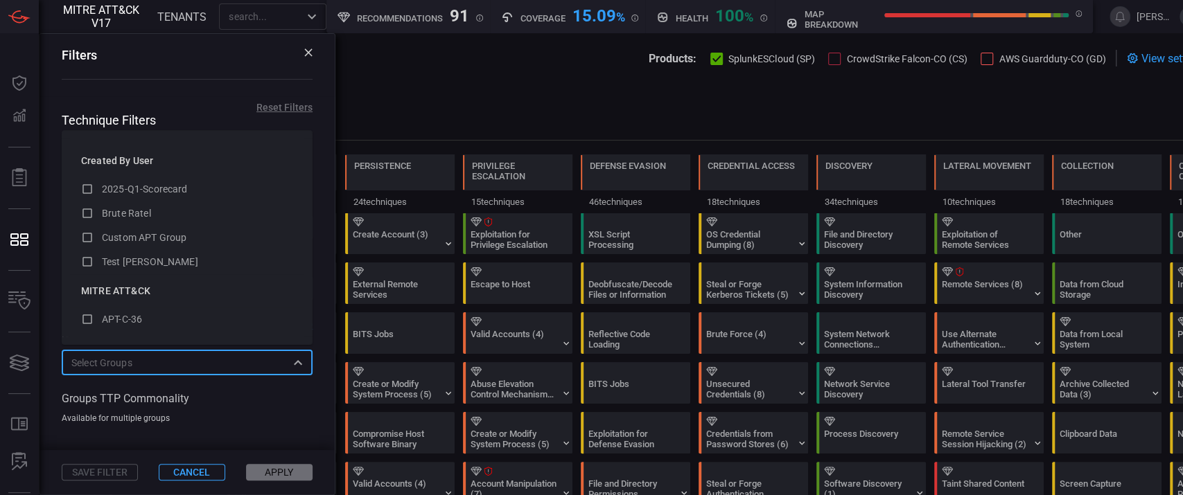
click at [576, 111] on span at bounding box center [630, 106] width 1150 height 17
